Goal: Information Seeking & Learning: Learn about a topic

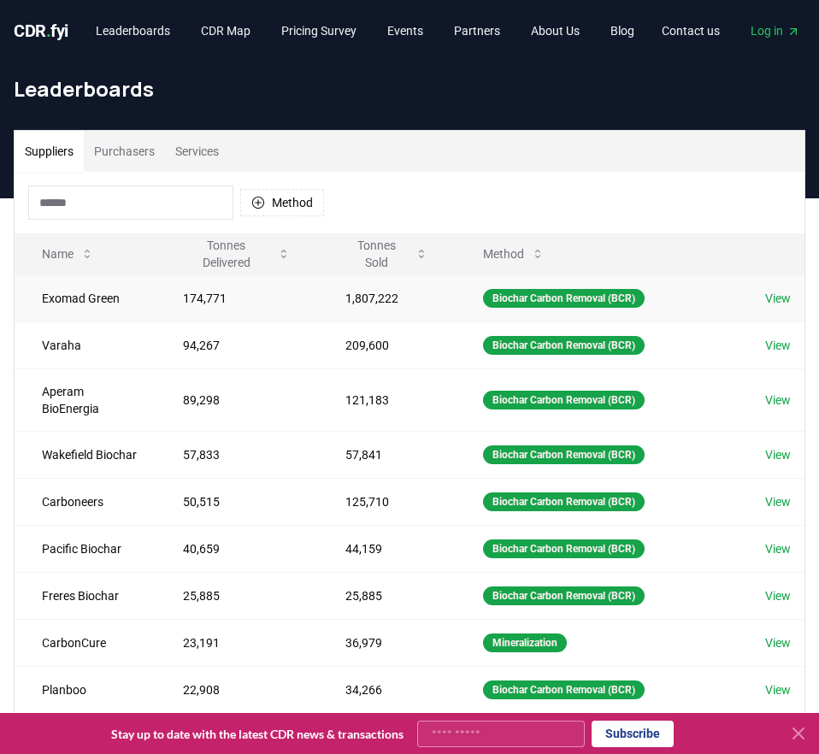
click at [72, 300] on td "Exomad Green" at bounding box center [85, 297] width 141 height 47
click at [224, 295] on td "174,771" at bounding box center [237, 297] width 162 height 47
click at [113, 293] on td "Exomad Green" at bounding box center [85, 297] width 141 height 47
click at [553, 296] on div "Biochar Carbon Removal (BCR)" at bounding box center [564, 298] width 162 height 19
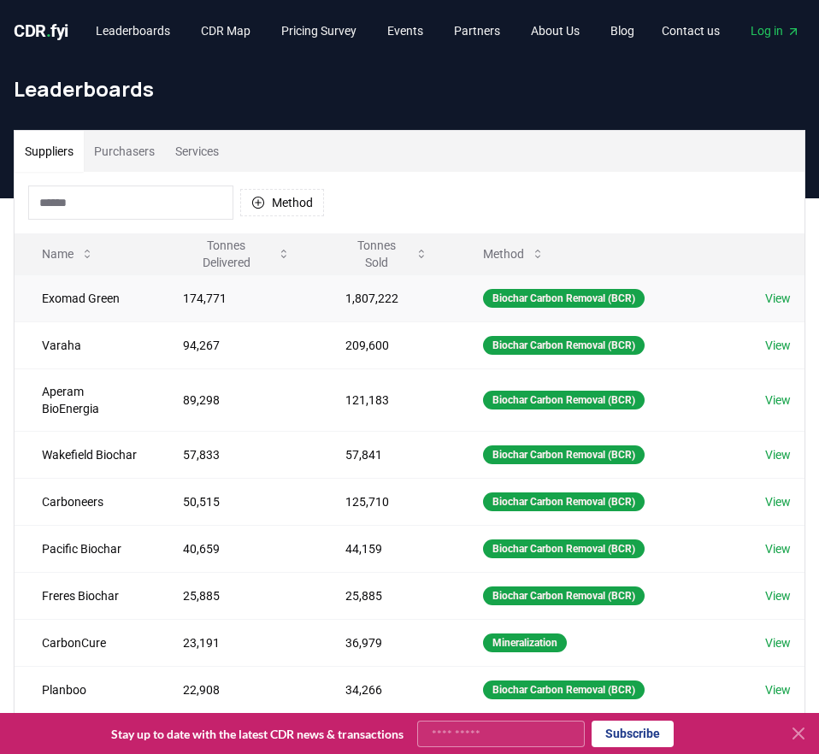
click at [779, 300] on link "View" at bounding box center [778, 298] width 26 height 17
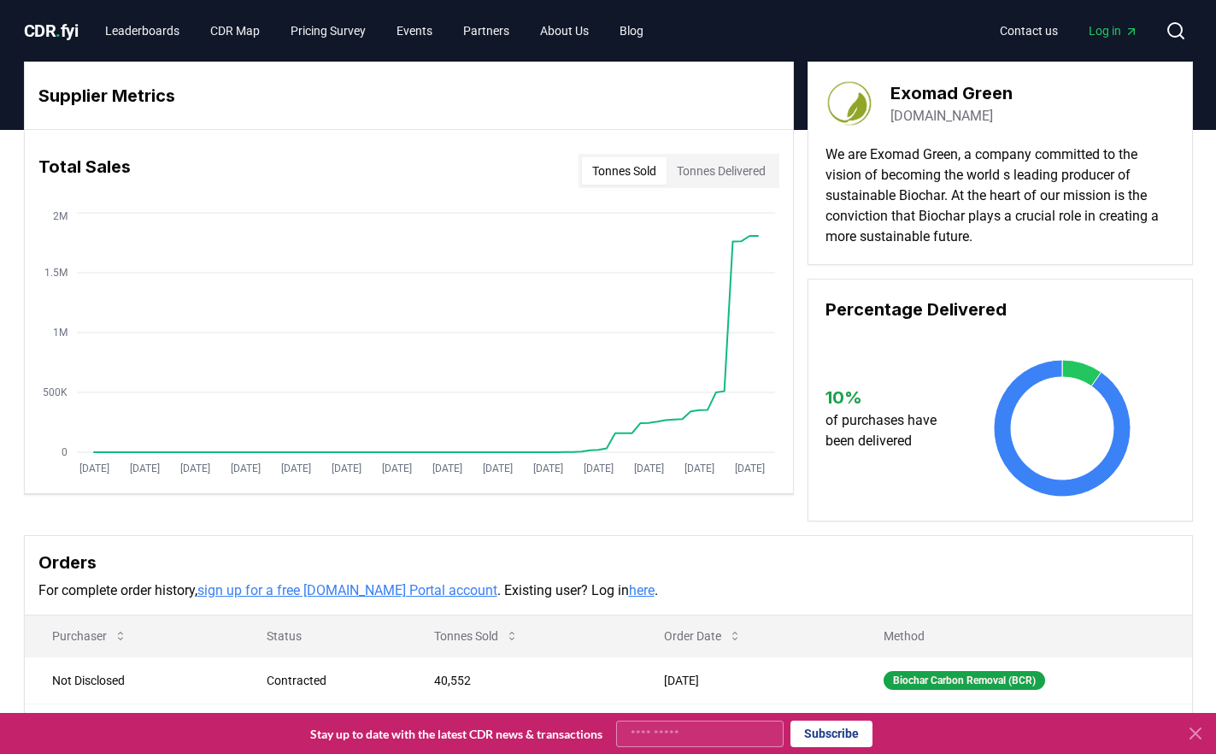
click at [699, 170] on button "Tonnes Delivered" at bounding box center [721, 170] width 109 height 27
drag, startPoint x: 513, startPoint y: 584, endPoint x: 446, endPoint y: 504, distance: 103.7
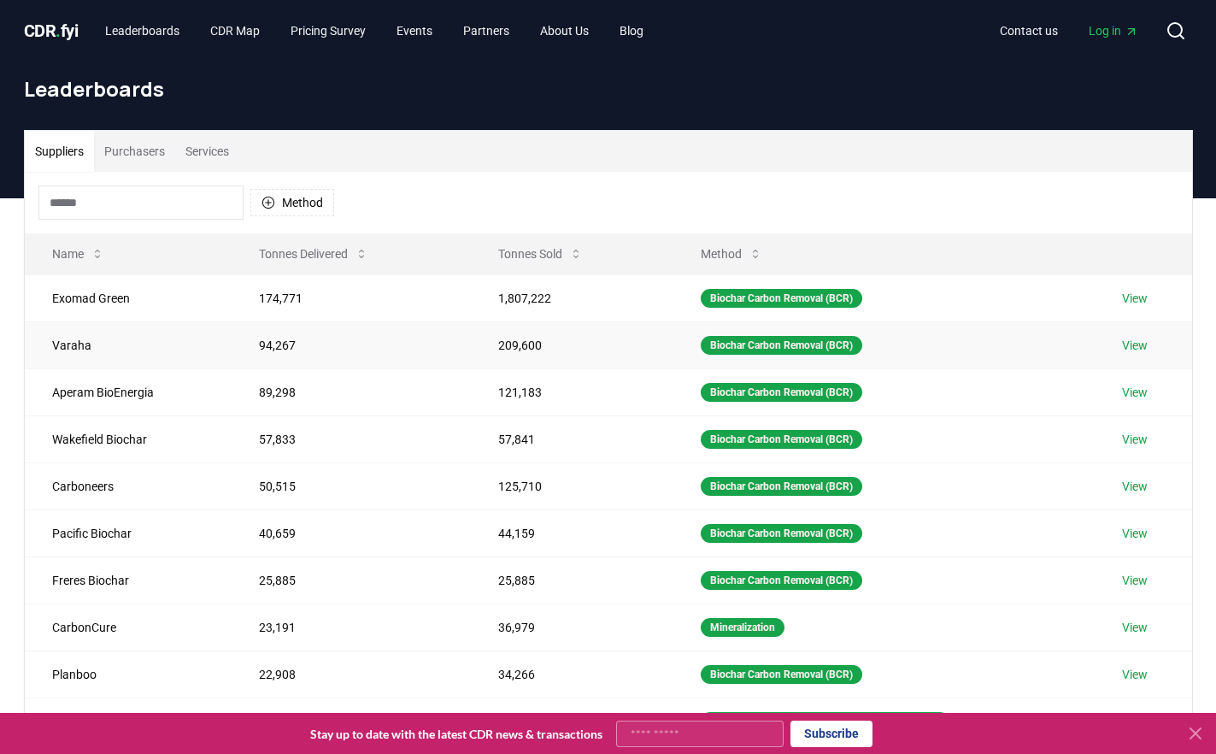
click at [1140, 347] on link "View" at bounding box center [1135, 345] width 26 height 17
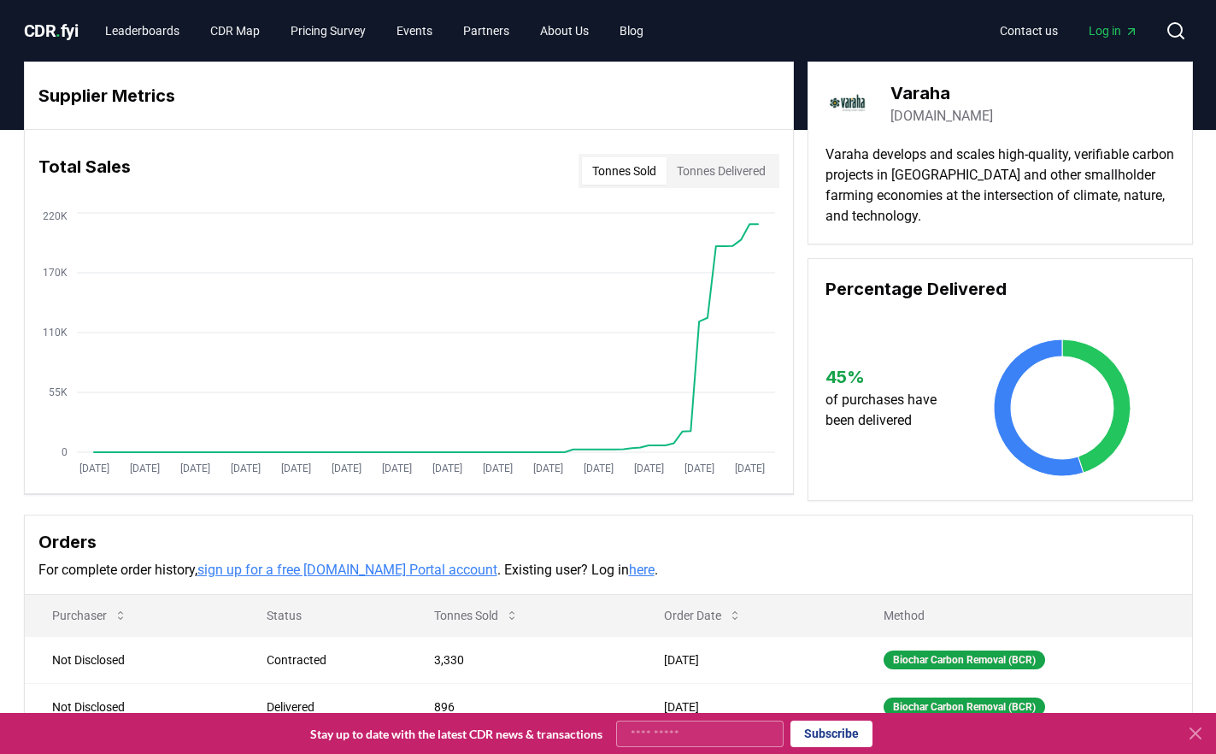
click at [728, 167] on button "Tonnes Delivered" at bounding box center [721, 170] width 109 height 27
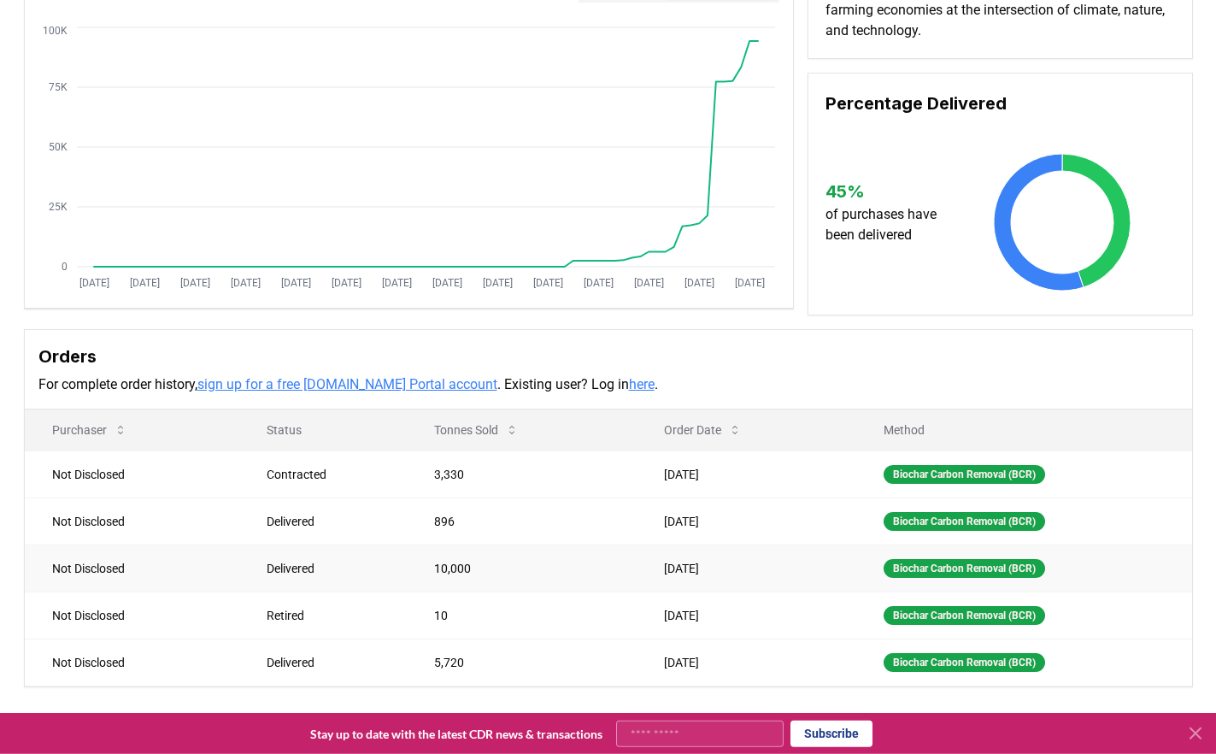
scroll to position [437, 0]
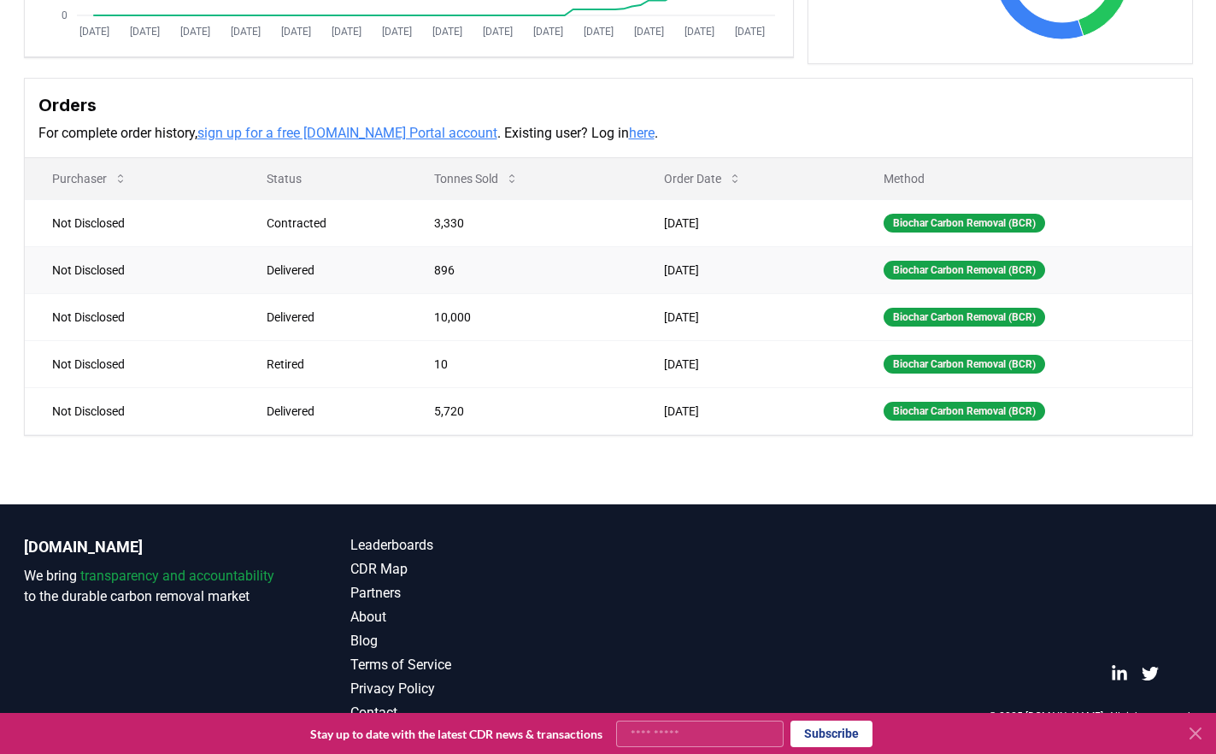
drag, startPoint x: 466, startPoint y: 305, endPoint x: 481, endPoint y: 285, distance: 25.0
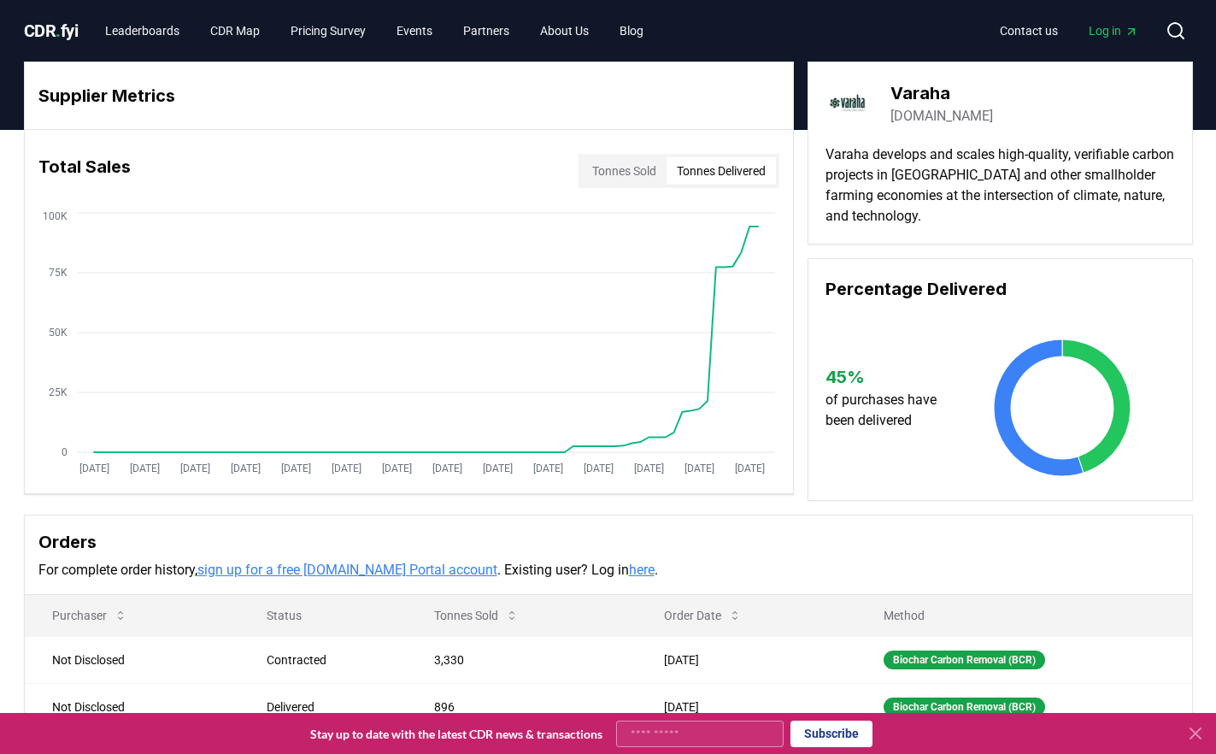
drag, startPoint x: 978, startPoint y: 192, endPoint x: 1025, endPoint y: 252, distance: 76.1
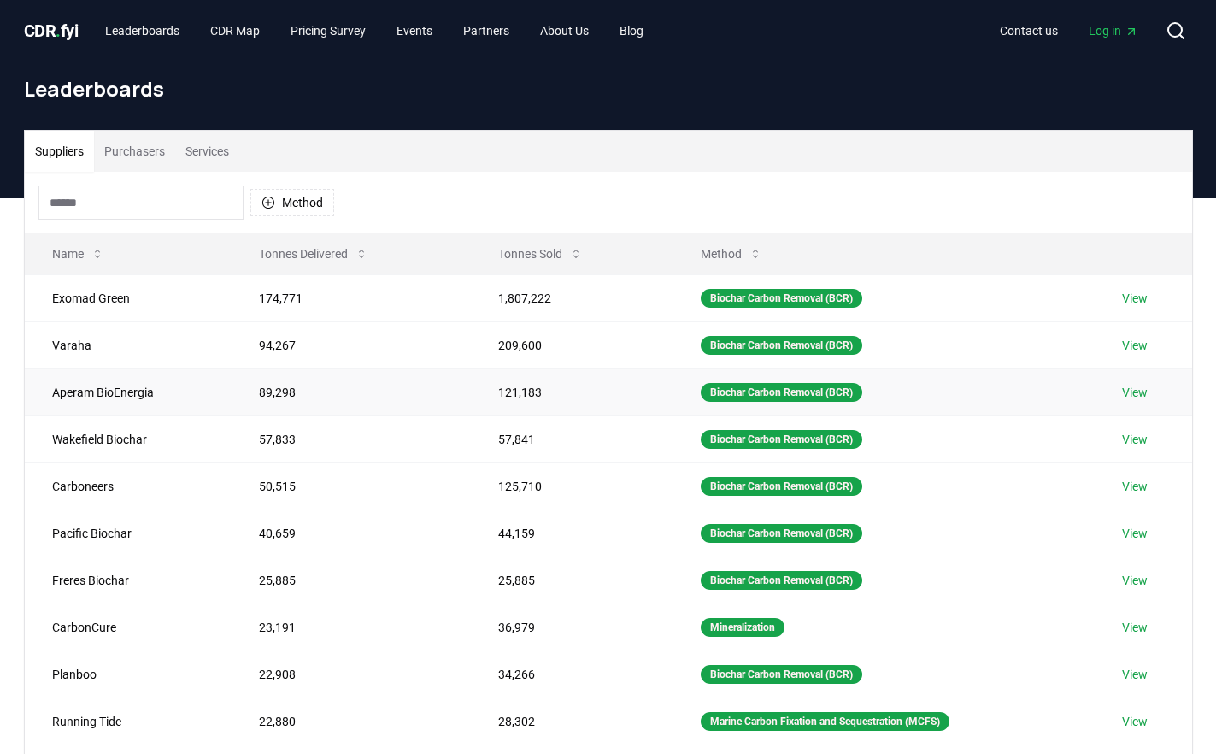
click at [1140, 390] on link "View" at bounding box center [1135, 392] width 26 height 17
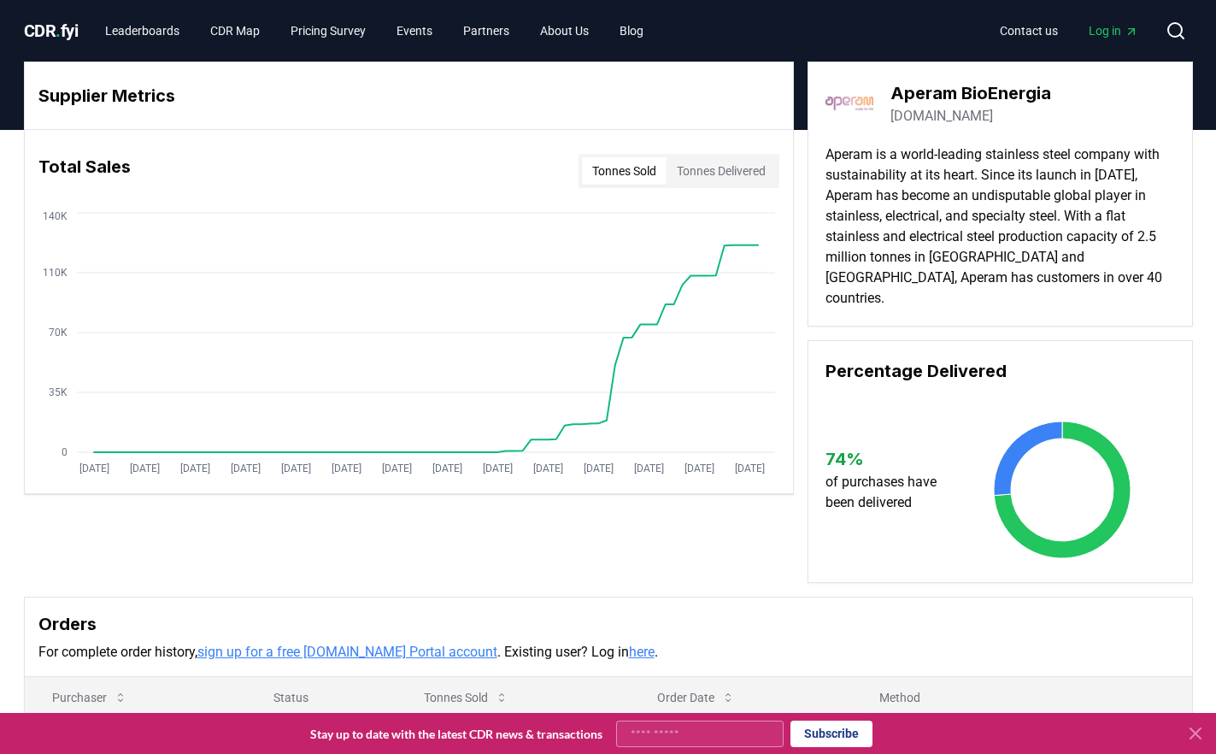
click at [721, 170] on button "Tonnes Delivered" at bounding box center [721, 170] width 109 height 27
click at [639, 168] on button "Tonnes Sold" at bounding box center [624, 170] width 85 height 27
click at [702, 167] on button "Tonnes Delivered" at bounding box center [721, 170] width 109 height 27
drag, startPoint x: 646, startPoint y: 281, endPoint x: 742, endPoint y: 211, distance: 118.6
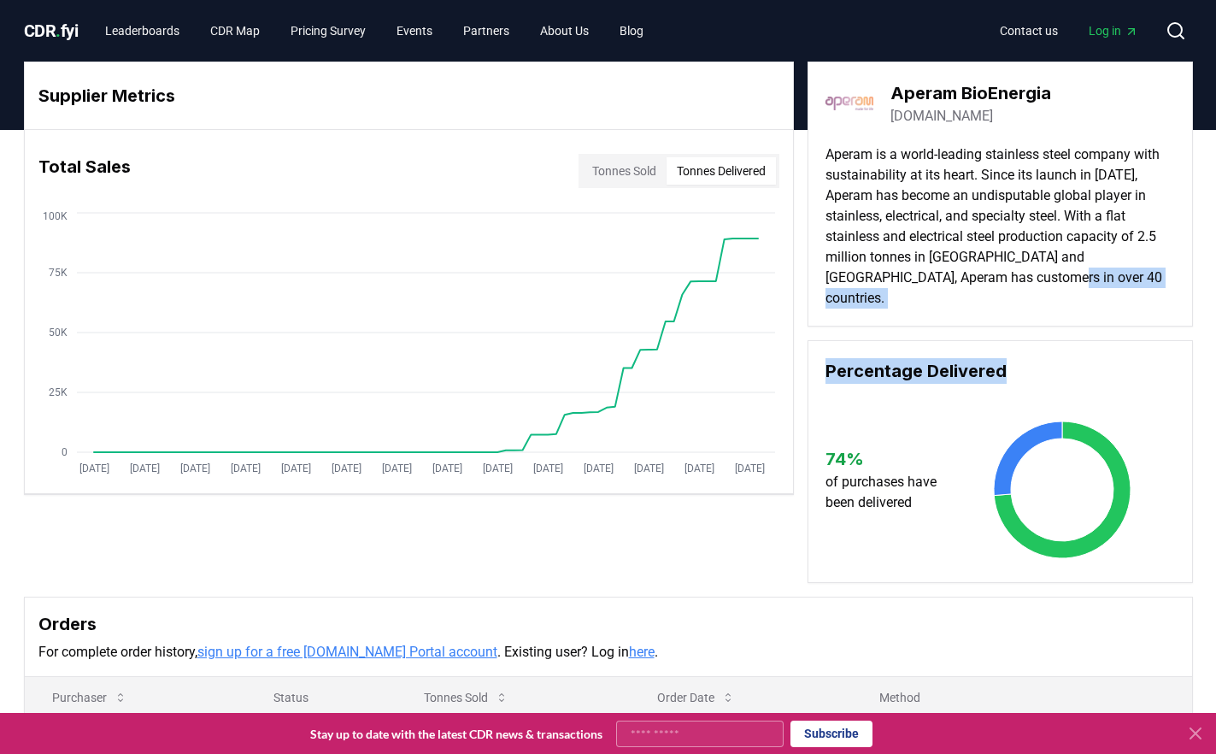
click at [1105, 313] on div "Aperam BioEnergia aperambioenergia.com Aperam is a world-leading stainless stee…" at bounding box center [1000, 322] width 385 height 521
drag, startPoint x: 918, startPoint y: 242, endPoint x: 902, endPoint y: 239, distance: 16.4
click at [1174, 214] on div "Aperam BioEnergia aperambioenergia.com Aperam is a world-leading stainless stee…" at bounding box center [1000, 194] width 385 height 265
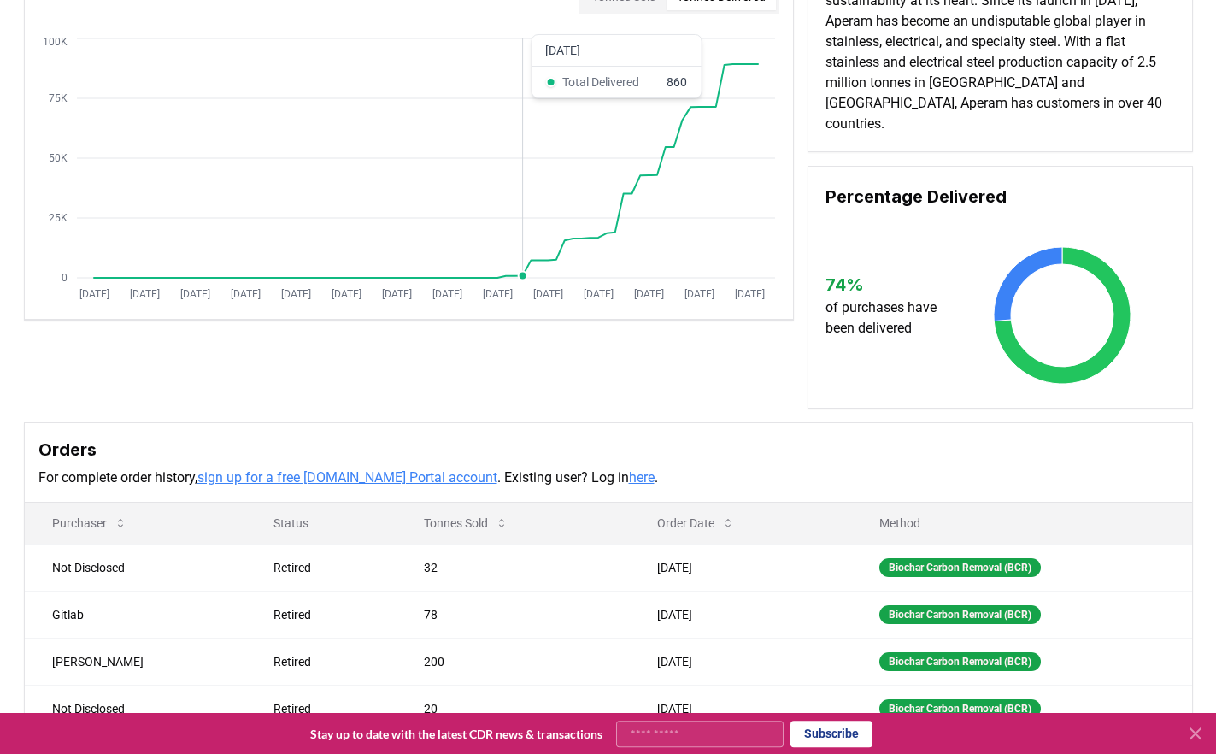
scroll to position [261, 0]
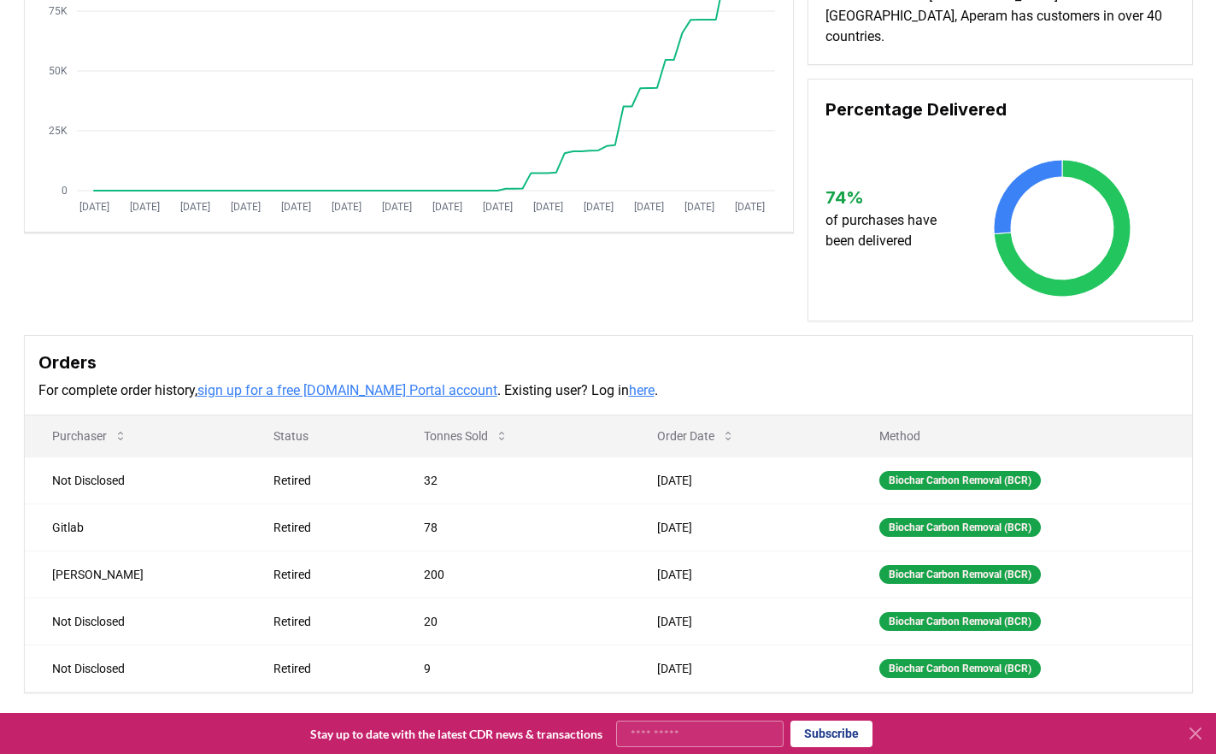
click at [536, 703] on div "Supplier Metrics Total Sales Tonnes Sold Tonnes Delivered Jan 2019 Jul 2019 Jan…" at bounding box center [608, 314] width 1216 height 893
drag, startPoint x: 249, startPoint y: 555, endPoint x: 482, endPoint y: 554, distance: 233.3
click at [760, 275] on div "Supplier Metrics Total Sales Tonnes Sold Tonnes Delivered Jan 2019 Jul 2019 Jan…" at bounding box center [608, 60] width 1169 height 521
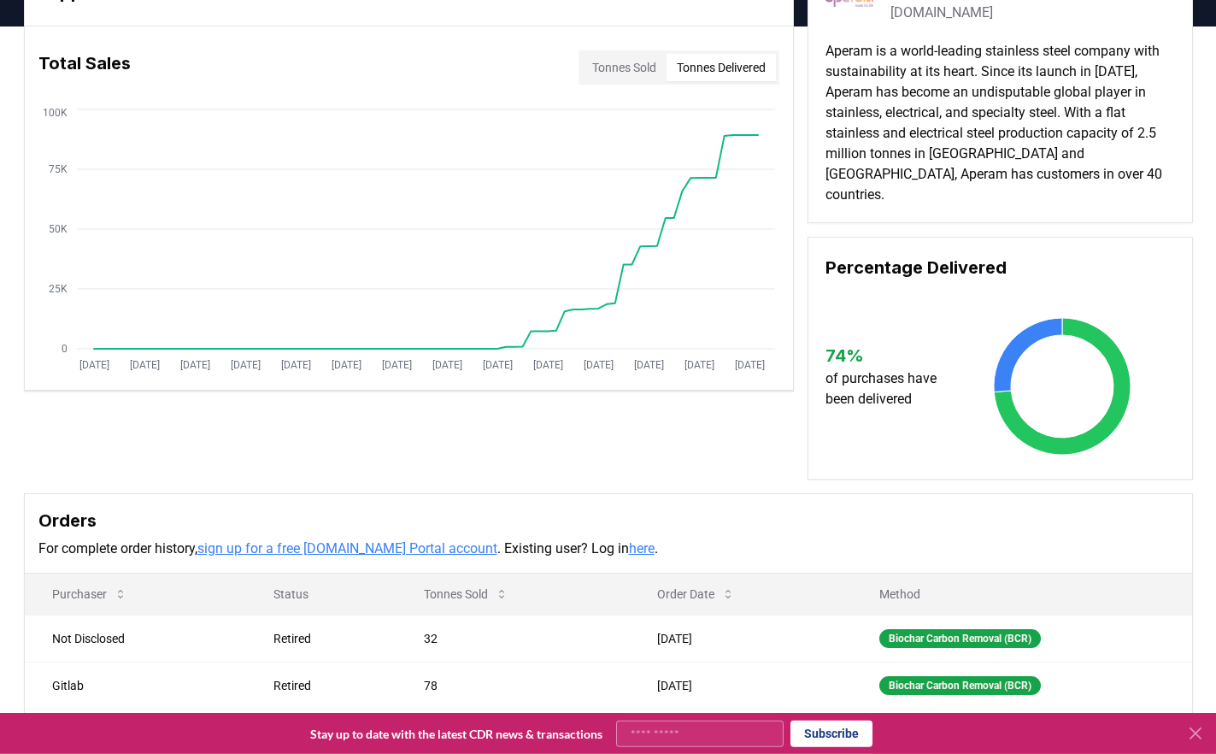
scroll to position [0, 0]
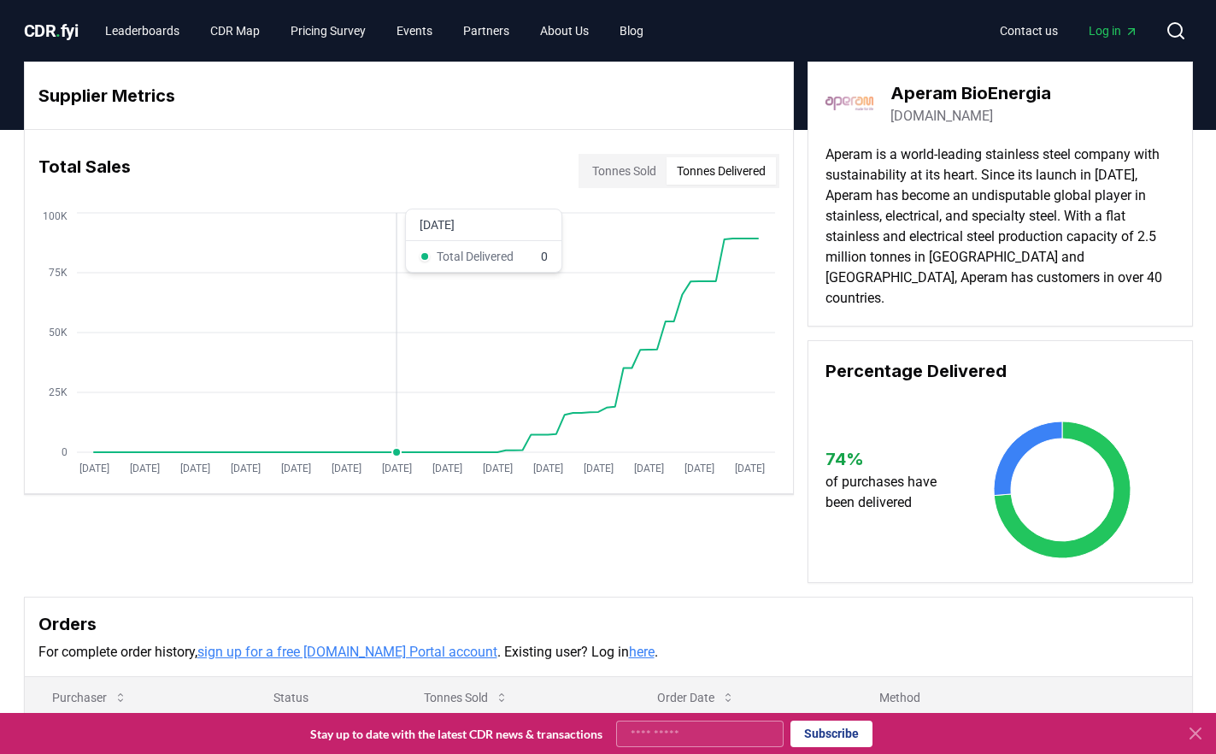
click at [398, 273] on icon "Jan 2019 Jul 2019 Jan 2020 Jul 2020 Jan 2021 Jul 2021 Jan 2022 Jul 2022 Jan 202…" at bounding box center [402, 345] width 755 height 273
drag, startPoint x: 569, startPoint y: 250, endPoint x: 482, endPoint y: 431, distance: 201.0
drag, startPoint x: 539, startPoint y: 414, endPoint x: 536, endPoint y: 368, distance: 46.3
click at [925, 115] on link "aperambioenergia.com" at bounding box center [941, 116] width 103 height 21
click at [612, 174] on button "Tonnes Sold" at bounding box center [624, 170] width 85 height 27
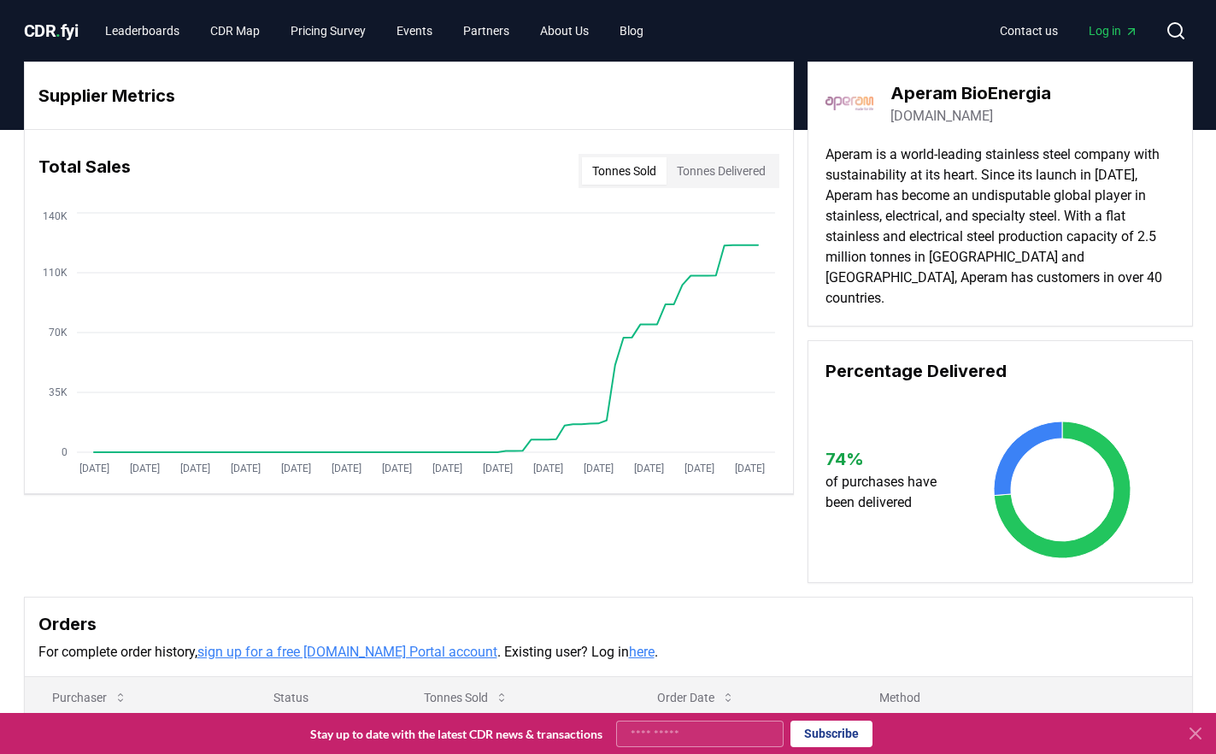
click at [616, 170] on button "Tonnes Sold" at bounding box center [624, 170] width 85 height 27
click at [257, 27] on link "CDR Map" at bounding box center [235, 30] width 77 height 31
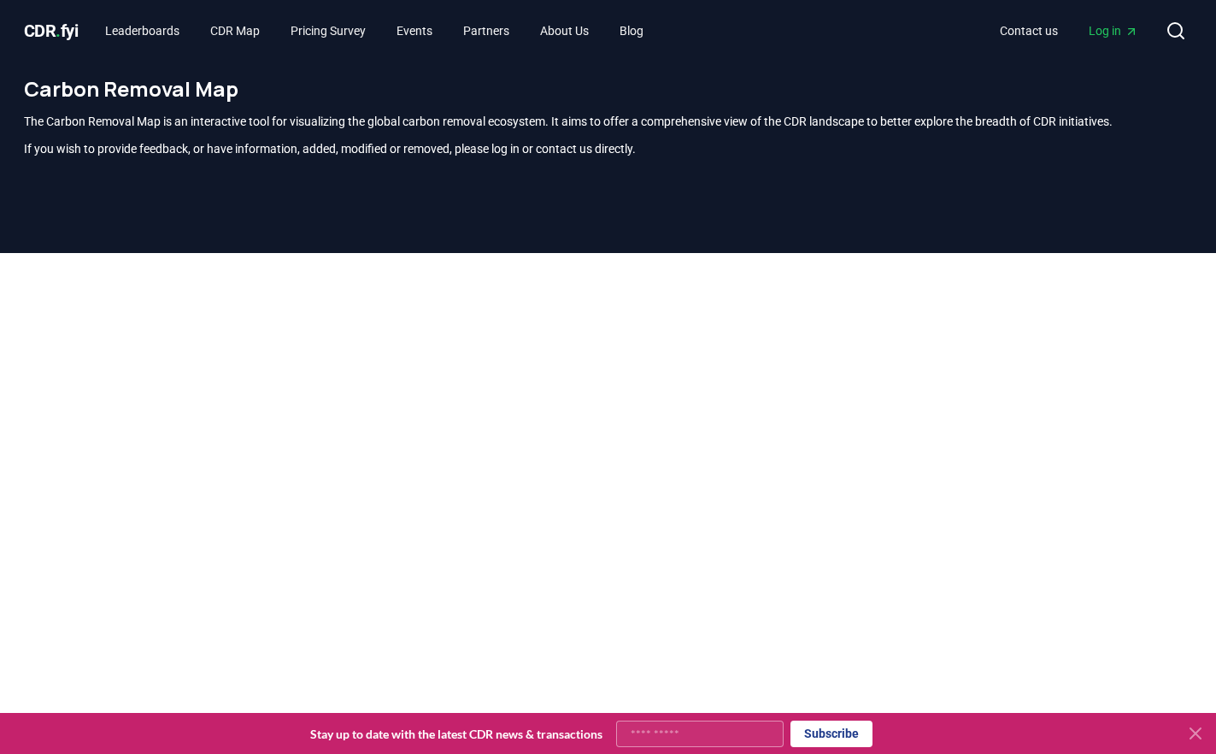
scroll to position [502, 0]
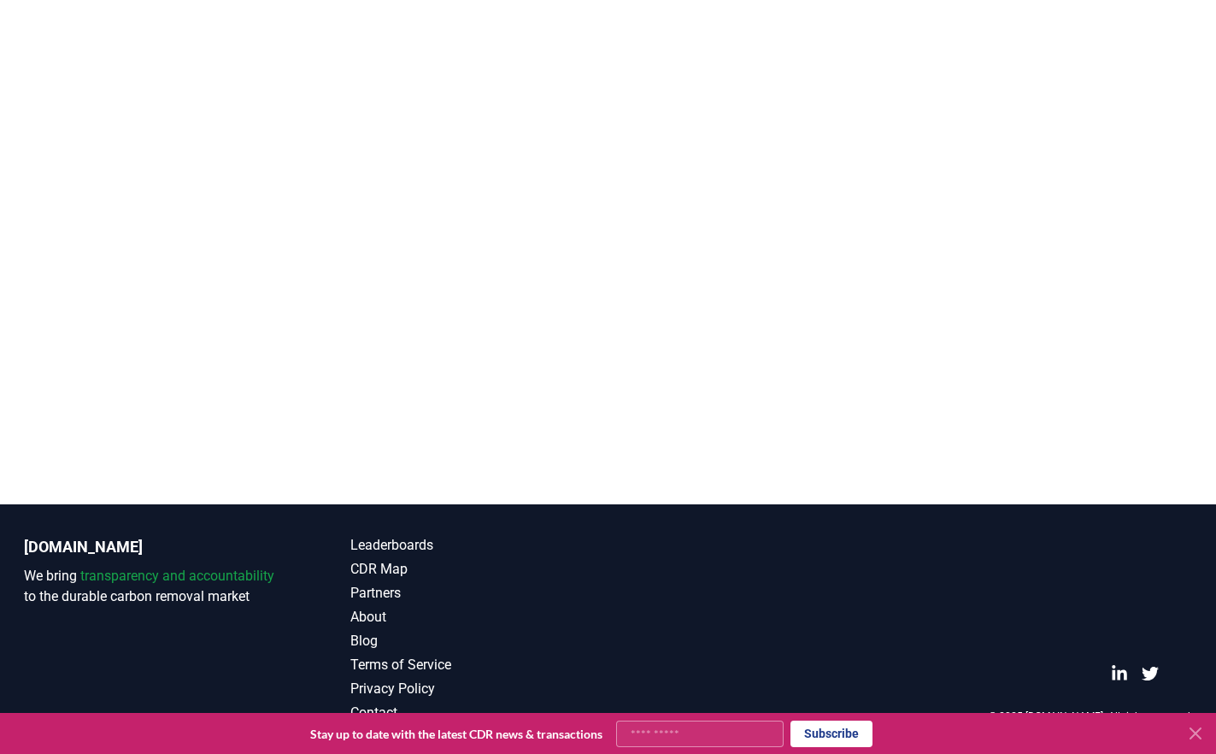
drag, startPoint x: 562, startPoint y: 179, endPoint x: 527, endPoint y: 232, distance: 63.5
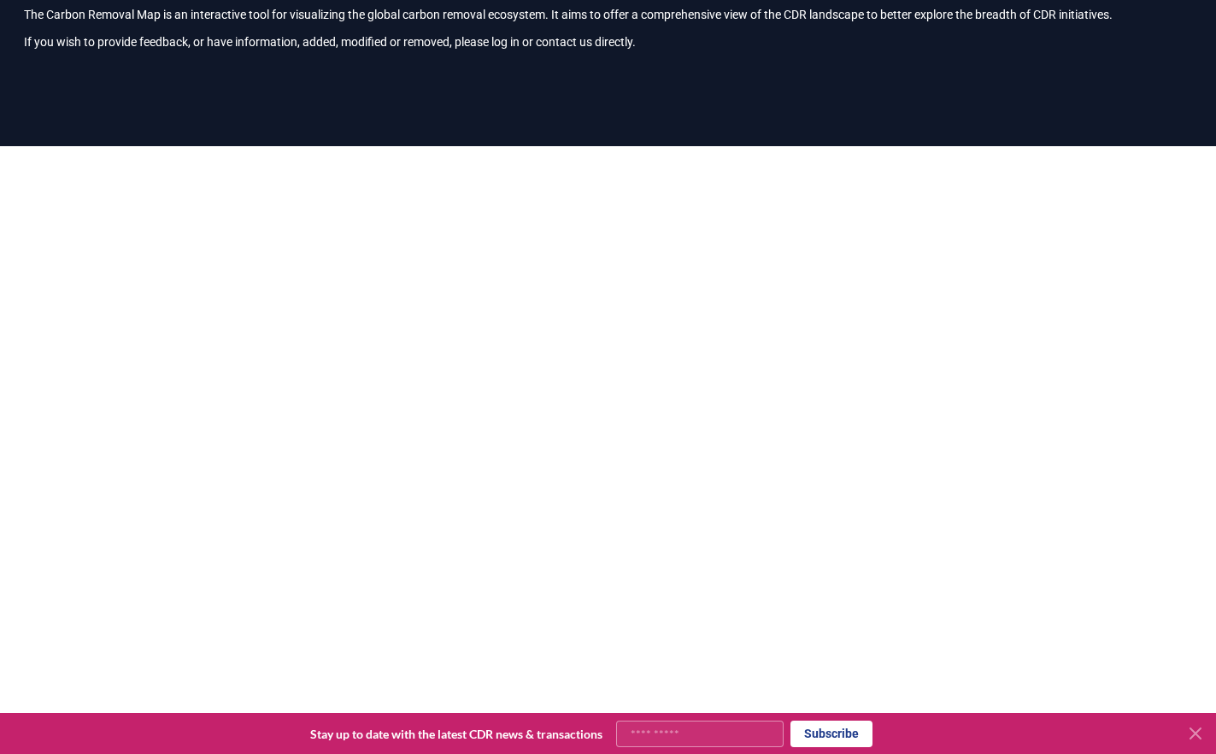
scroll to position [261, 0]
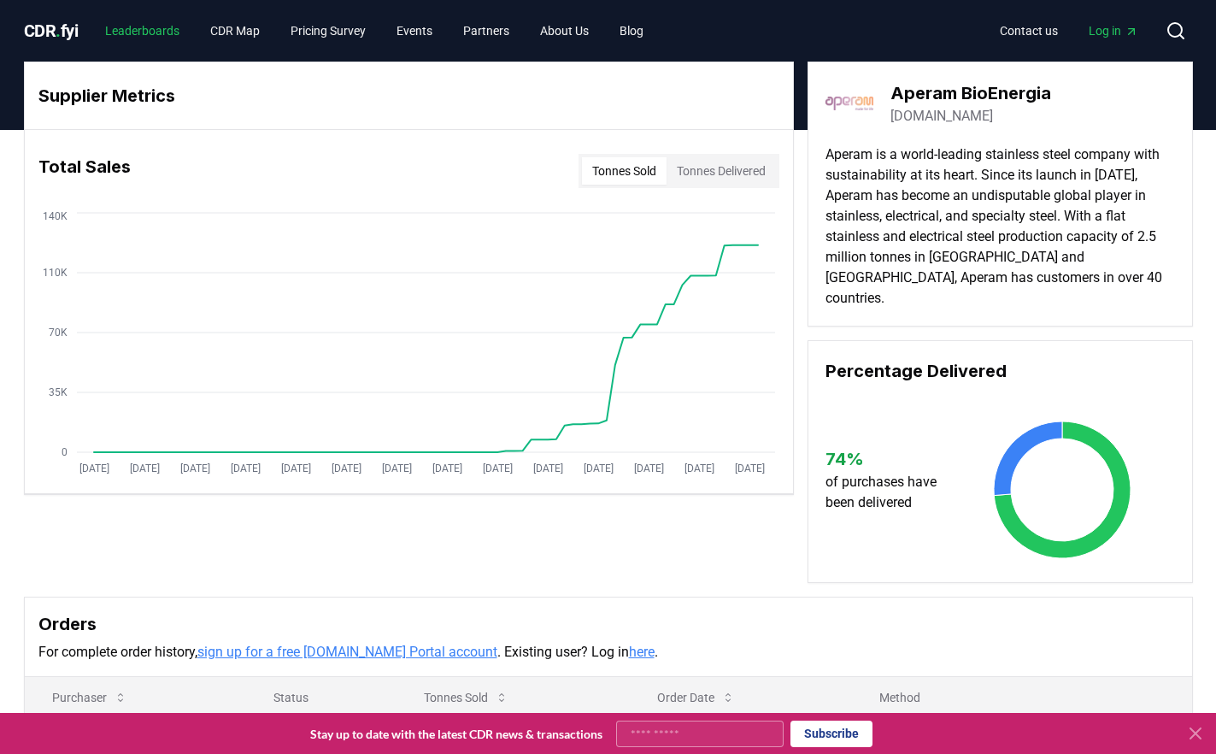
click at [151, 26] on link "Leaderboards" at bounding box center [142, 30] width 102 height 31
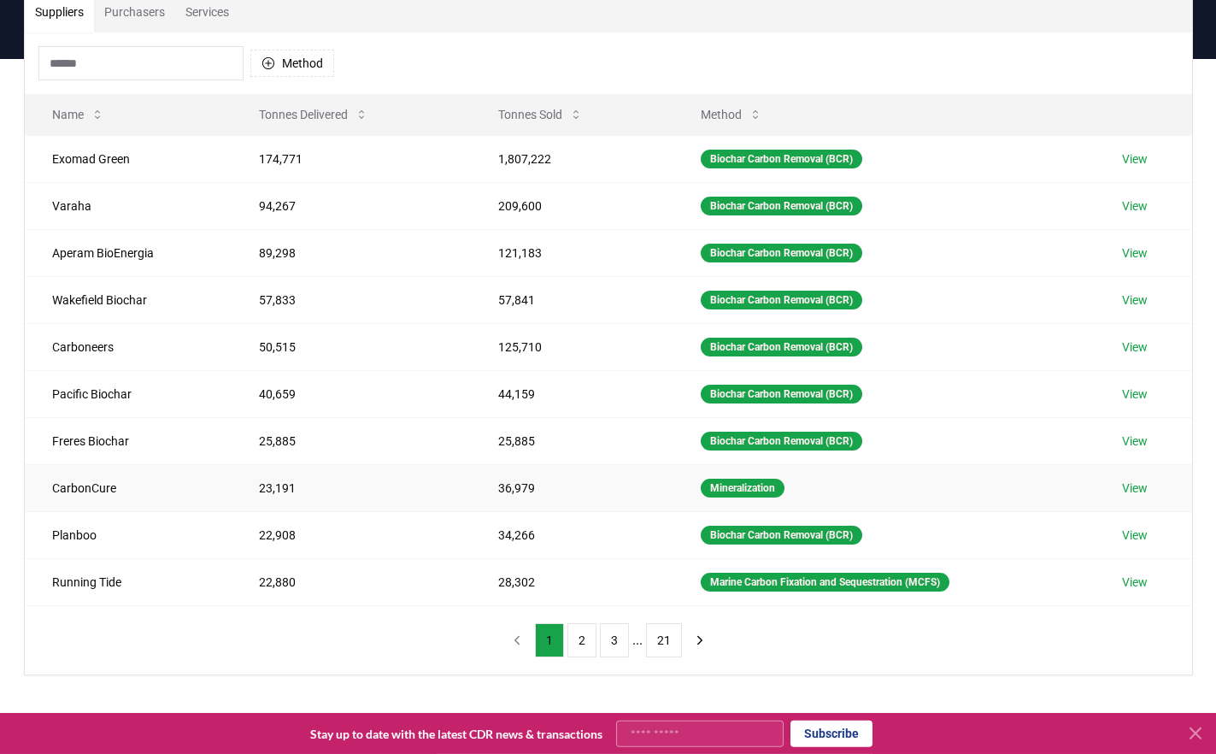
scroll to position [261, 0]
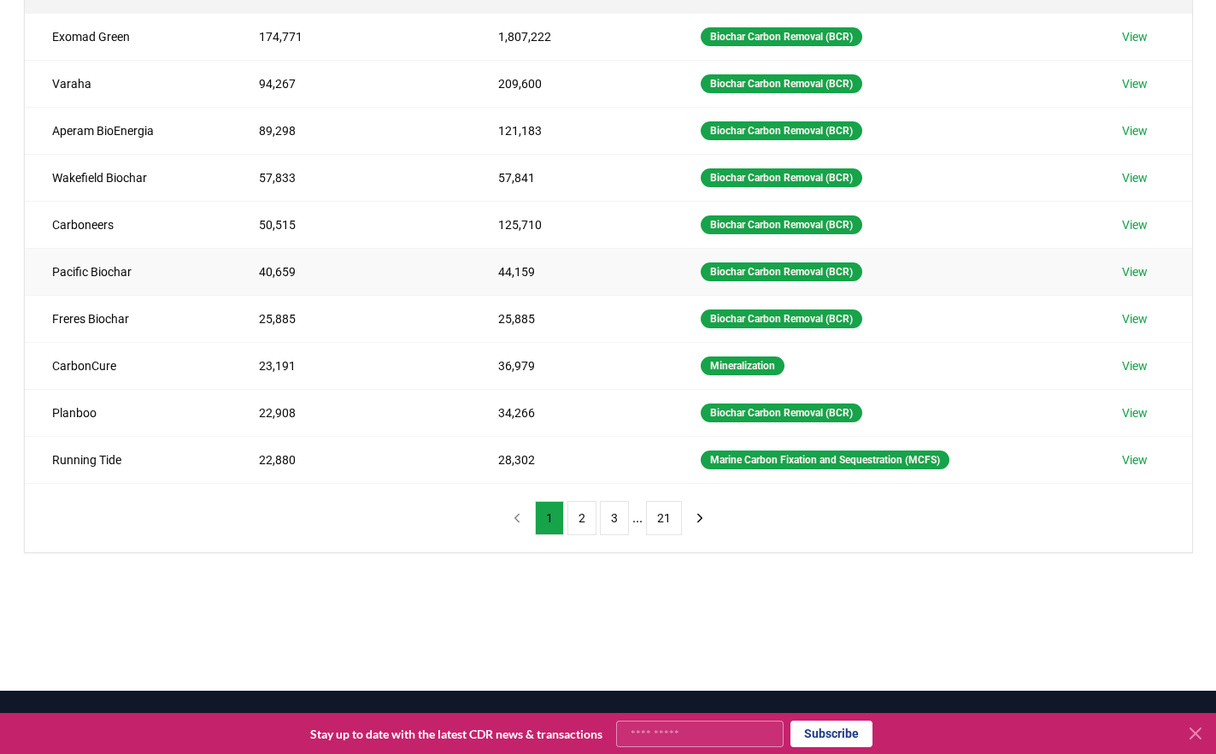
drag, startPoint x: 301, startPoint y: 276, endPoint x: 325, endPoint y: 275, distance: 23.9
click at [309, 275] on td "40,659" at bounding box center [351, 271] width 238 height 47
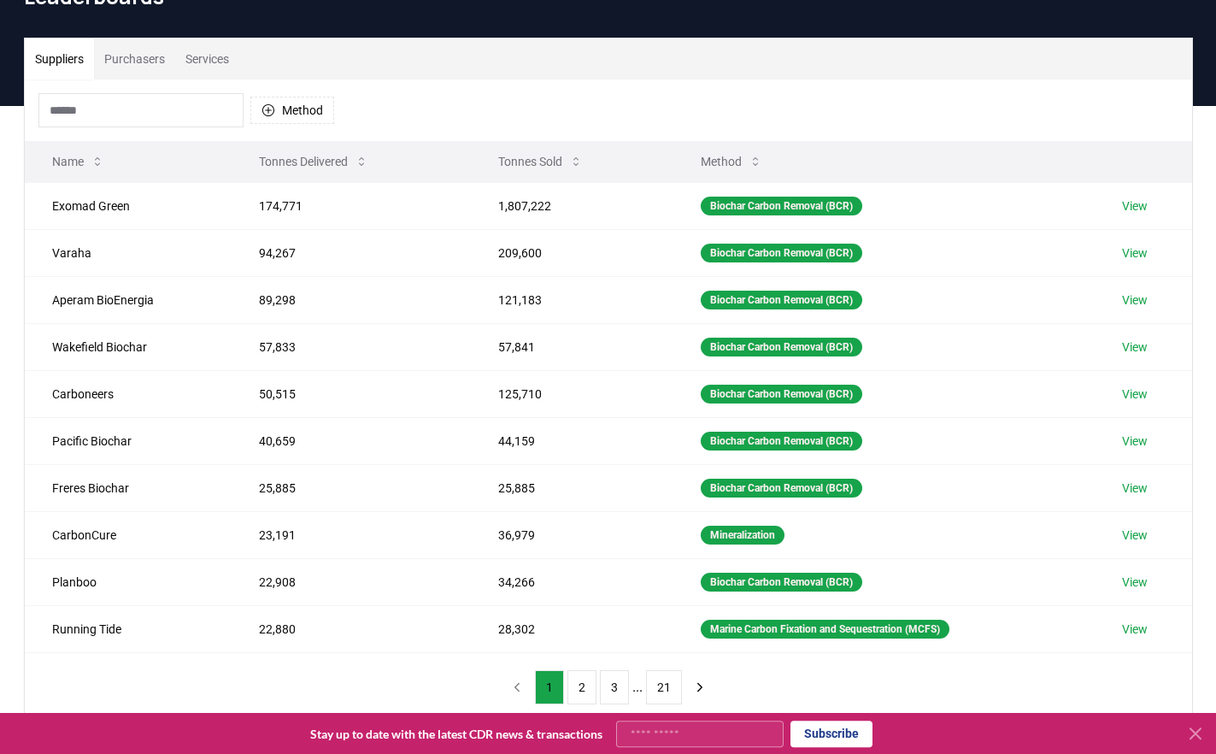
scroll to position [0, 0]
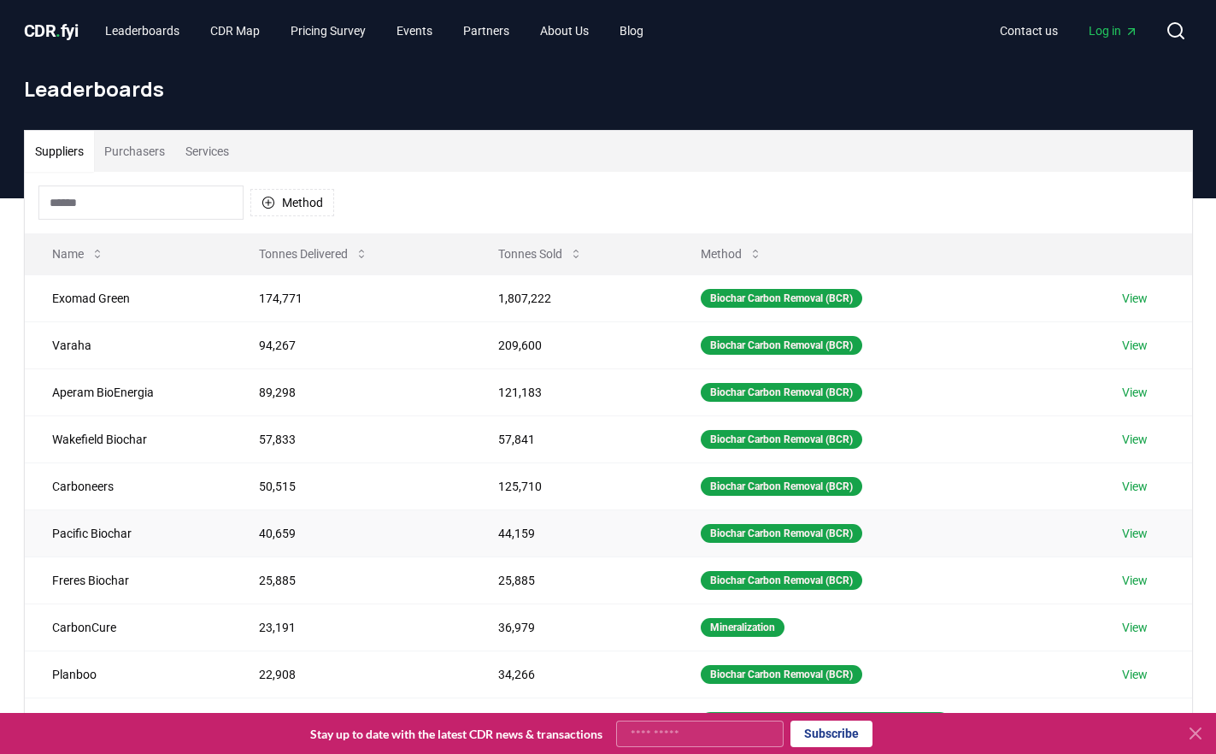
click at [1140, 531] on link "View" at bounding box center [1135, 533] width 26 height 17
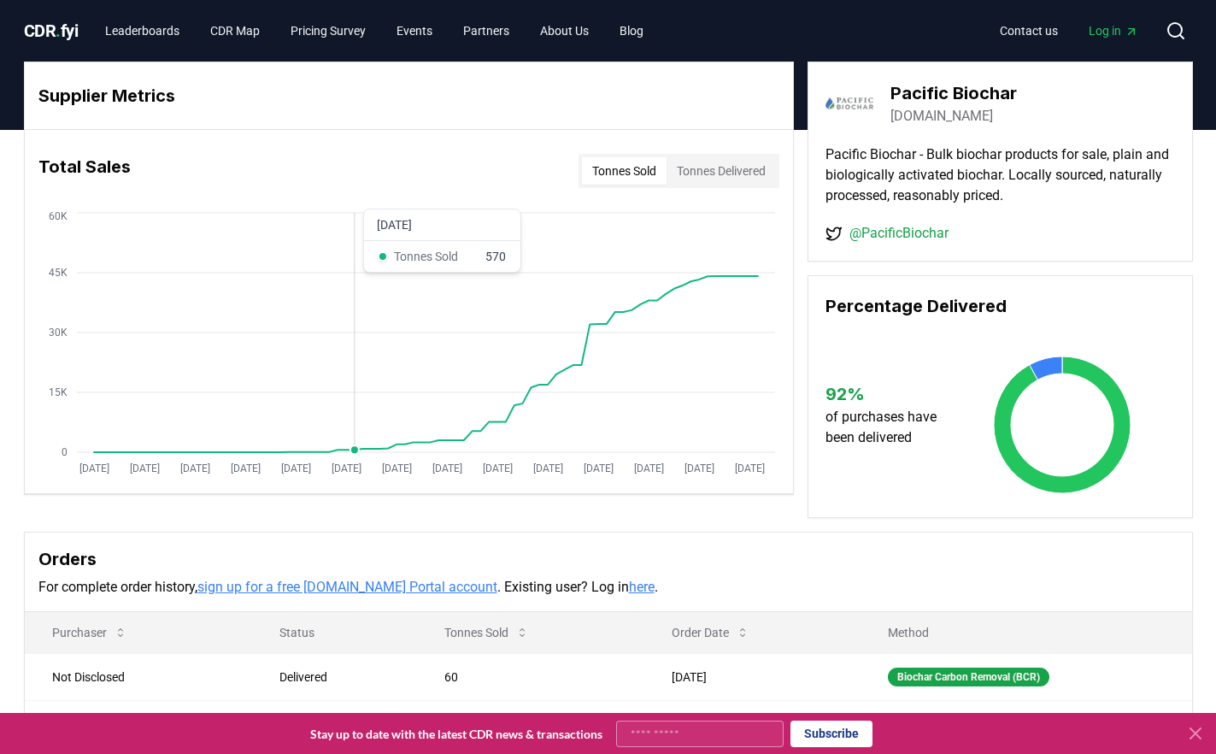
drag, startPoint x: 691, startPoint y: 459, endPoint x: 511, endPoint y: 296, distance: 243.2
click at [279, 103] on h3 "Supplier Metrics" at bounding box center [408, 96] width 741 height 26
